Goal: Task Accomplishment & Management: Use online tool/utility

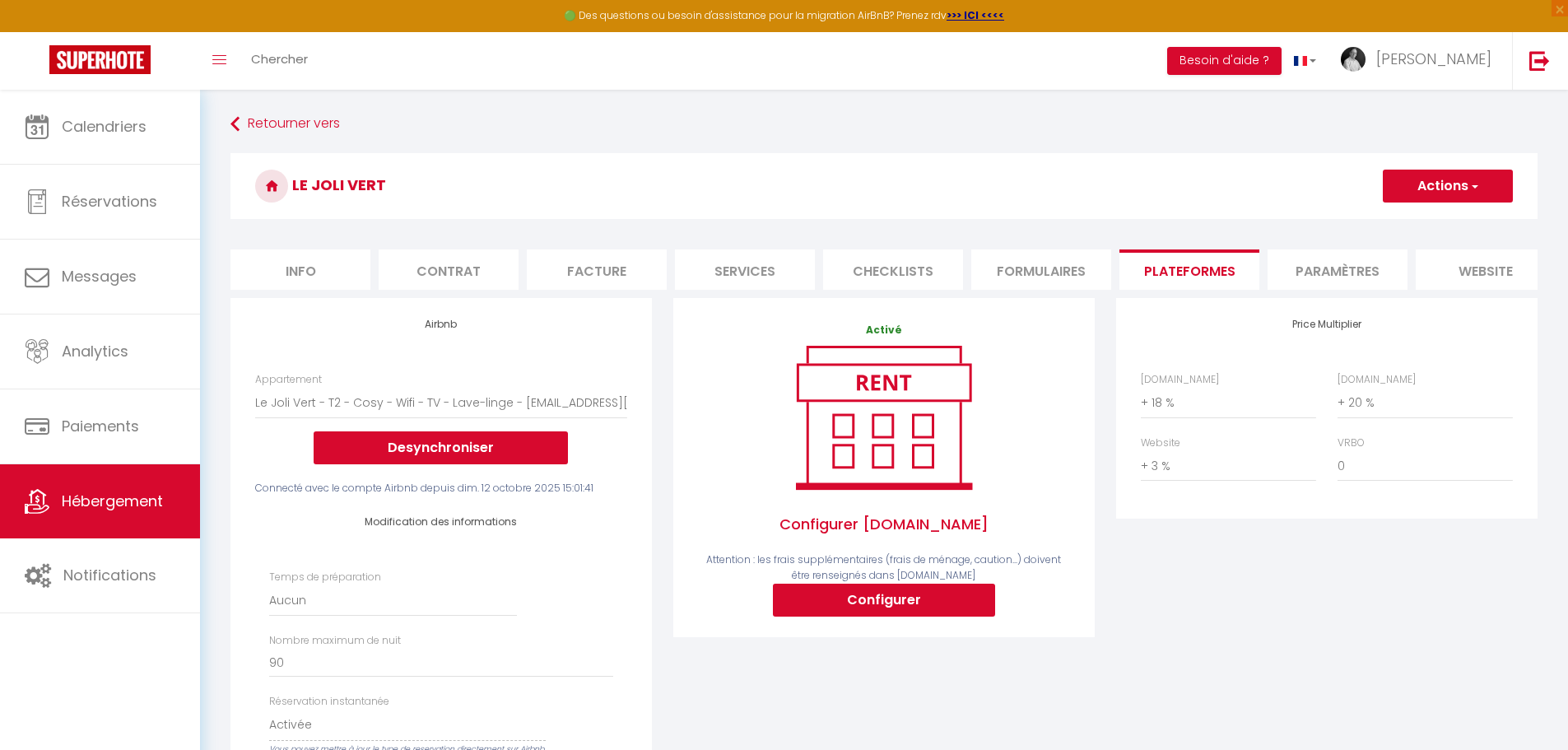
select select "6992-1530375284288319496"
select select "EUR"
select select
select select "+ 18 %"
select select "+ 20 %"
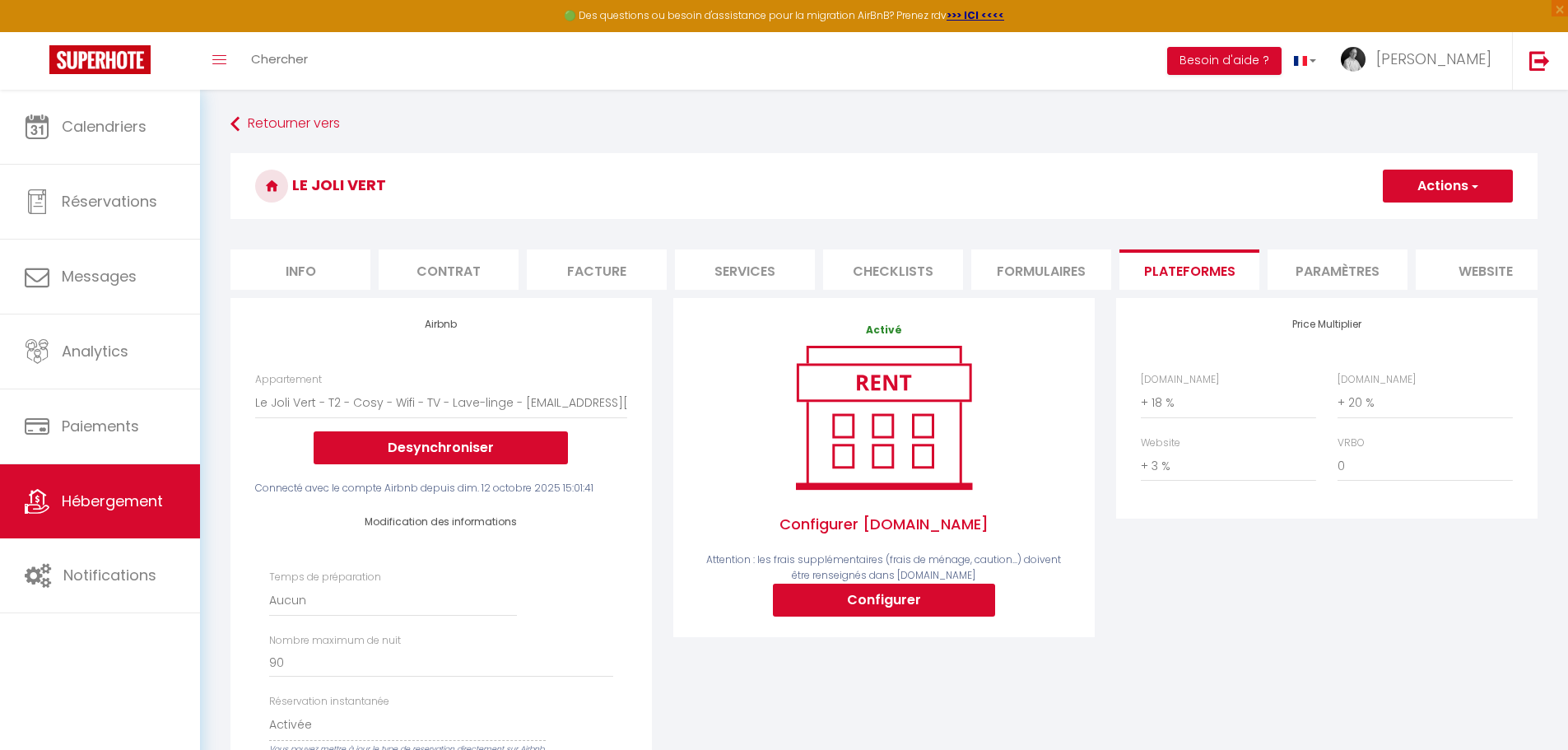
select select "+ 3 %"
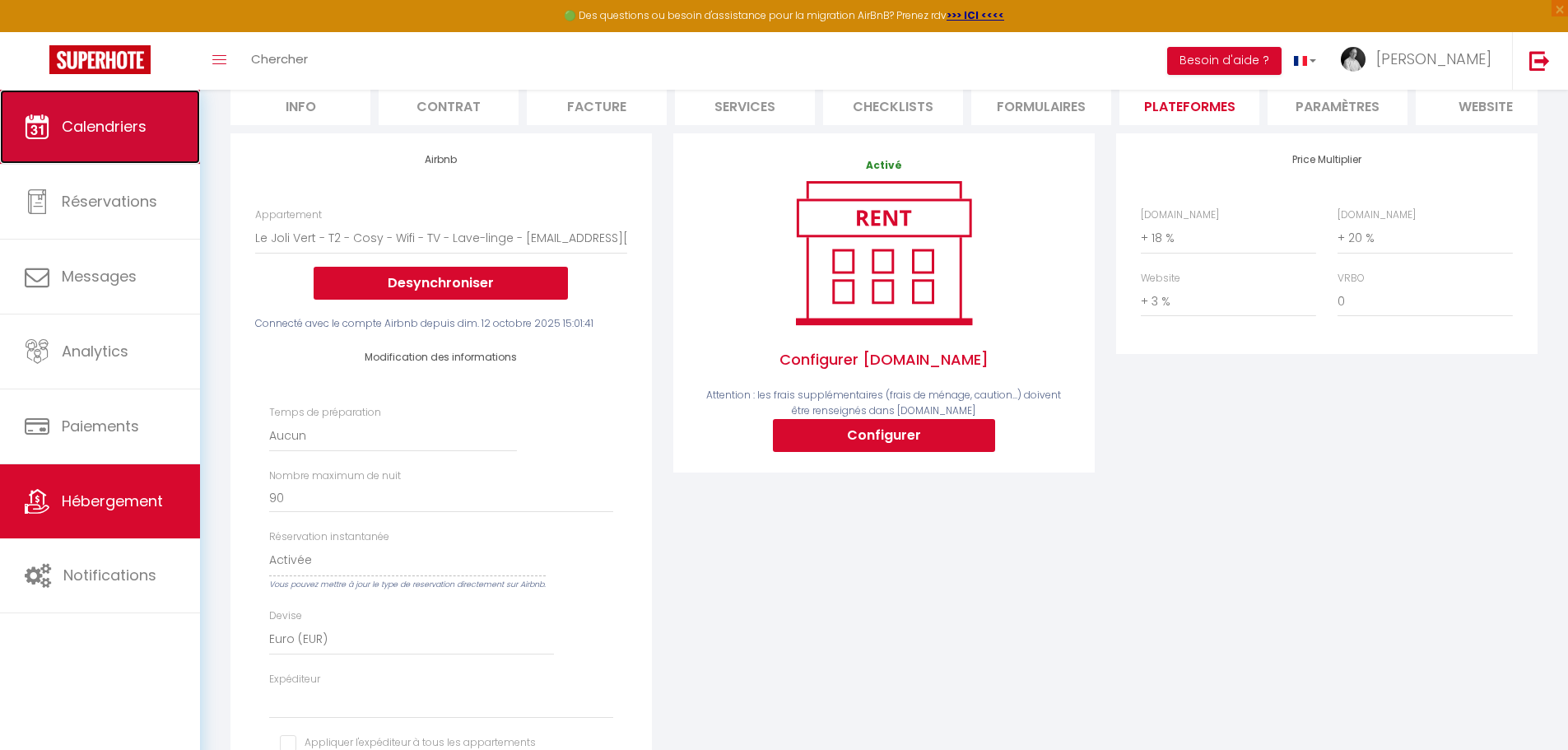
click at [91, 134] on span "Calendriers" at bounding box center [104, 126] width 85 height 21
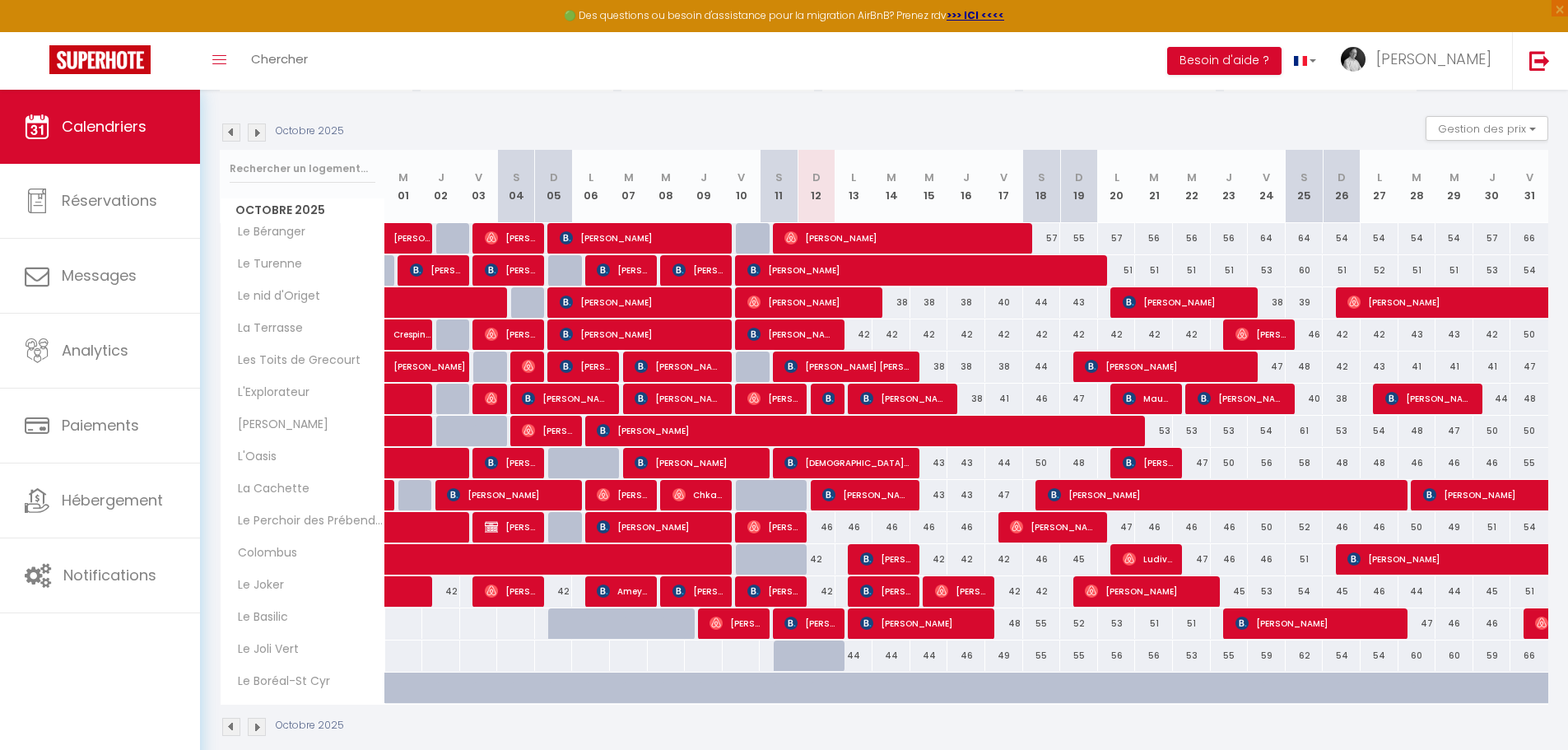
scroll to position [175, 0]
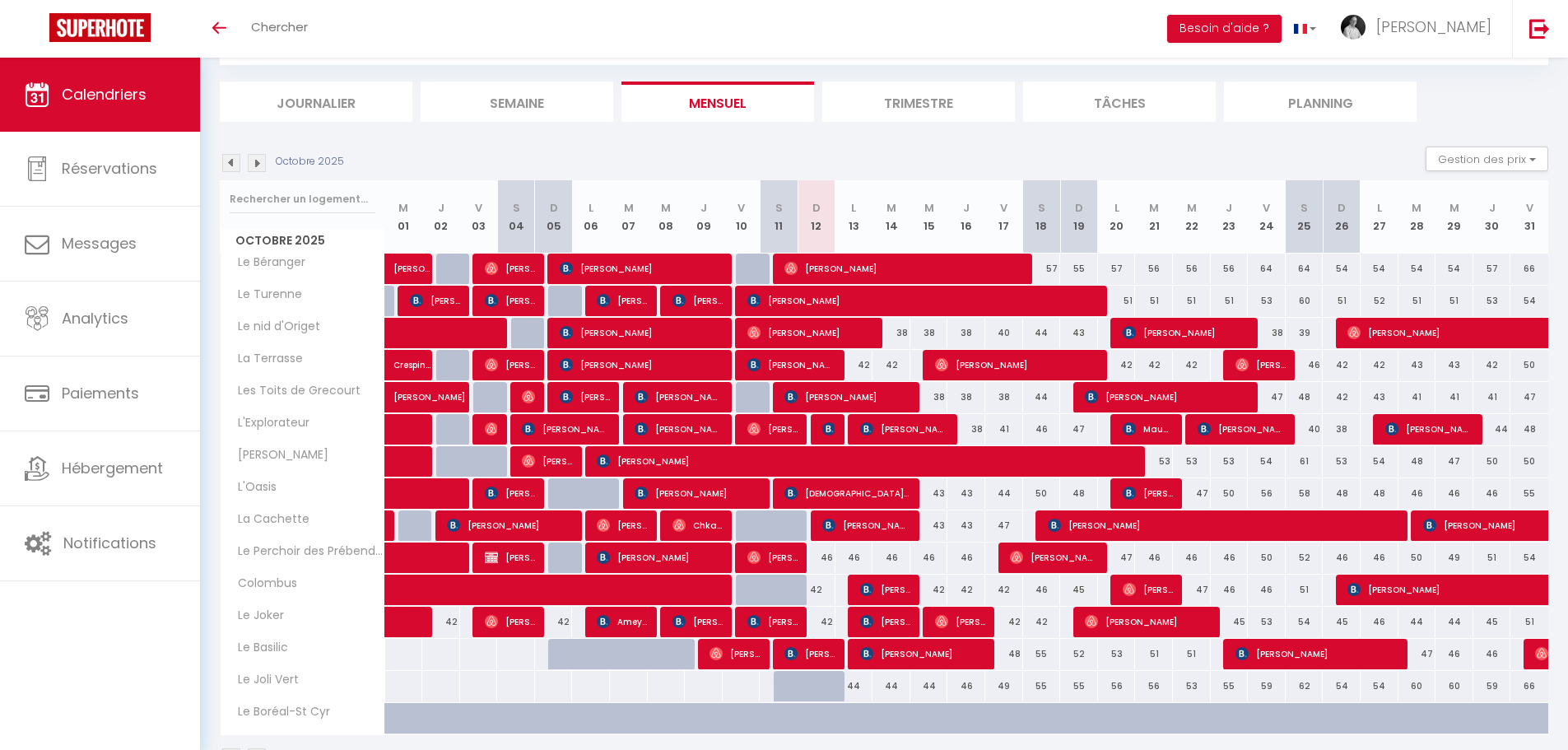
scroll to position [60, 0]
